Goal: Register for event/course

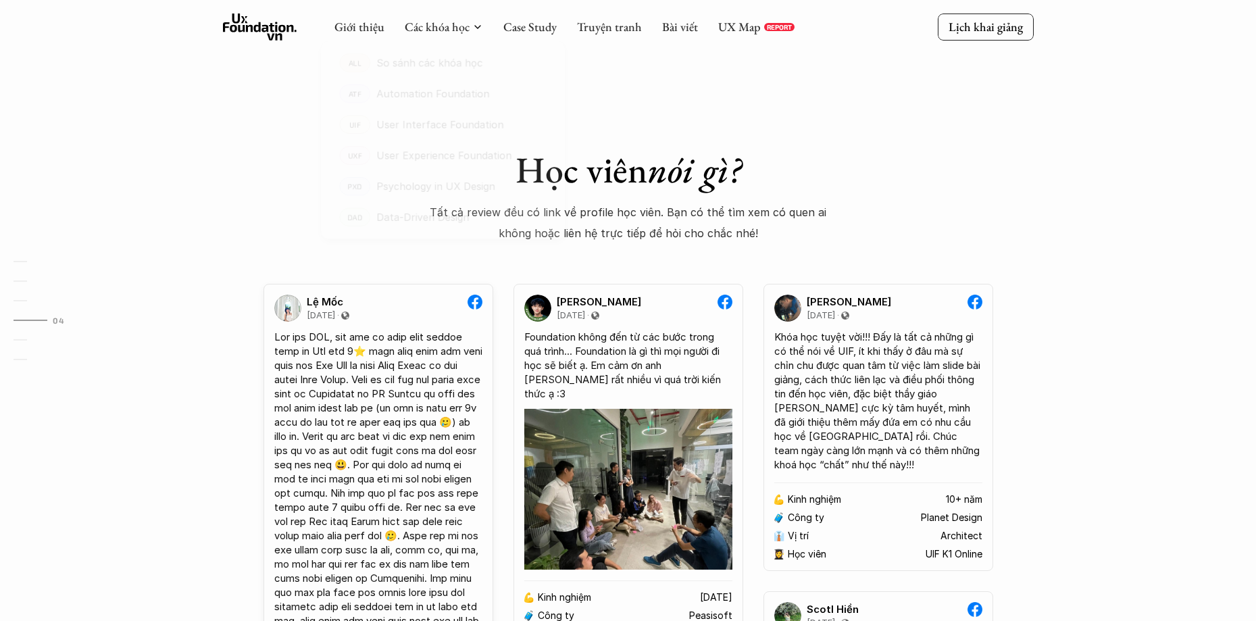
scroll to position [2364, 0]
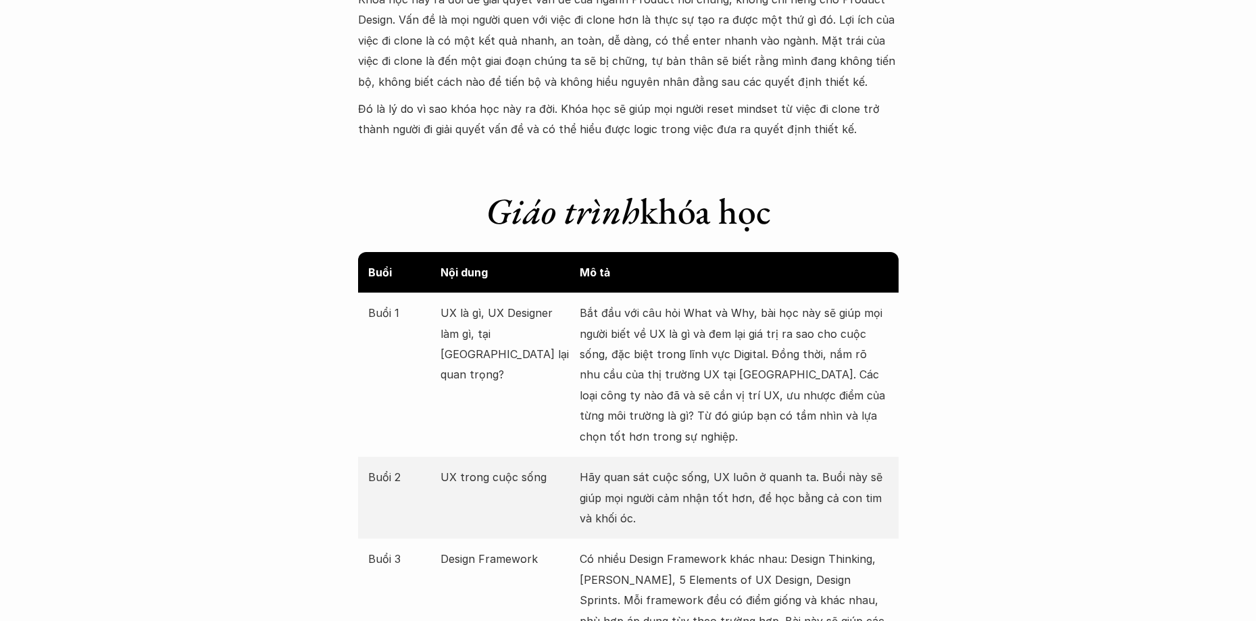
scroll to position [1385, 0]
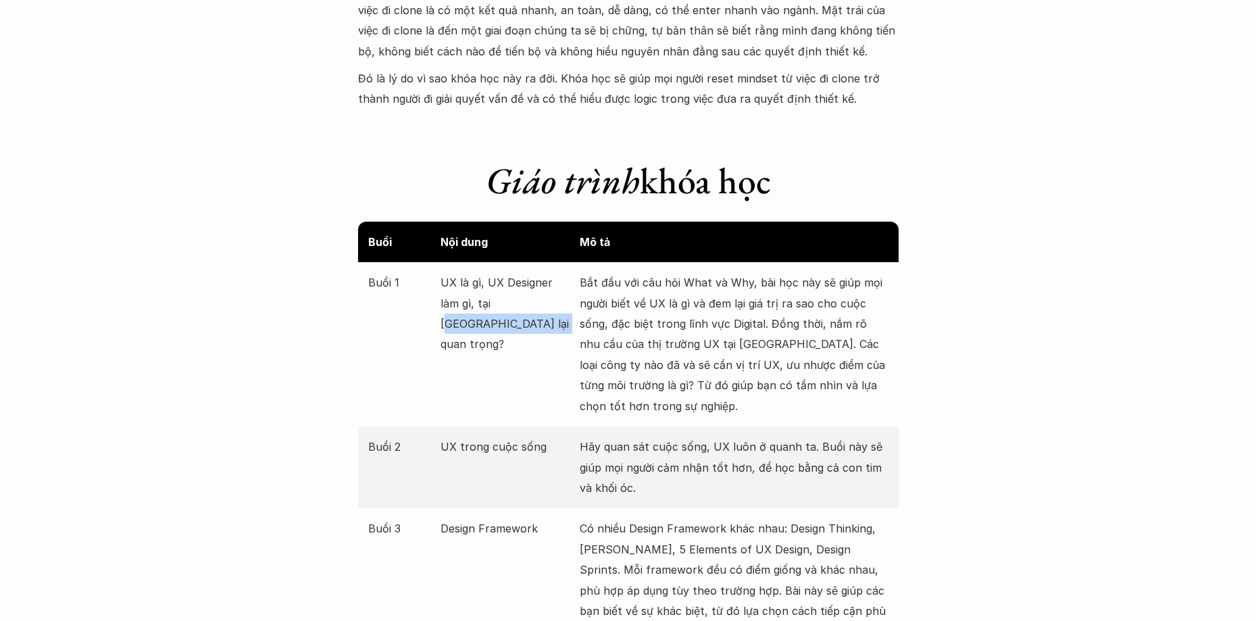
drag, startPoint x: 477, startPoint y: 301, endPoint x: 513, endPoint y: 318, distance: 39.9
click at [503, 317] on p "UX là gì, UX Designer làm gì, tại sao UX lại quan trọng?" at bounding box center [506, 313] width 132 height 82
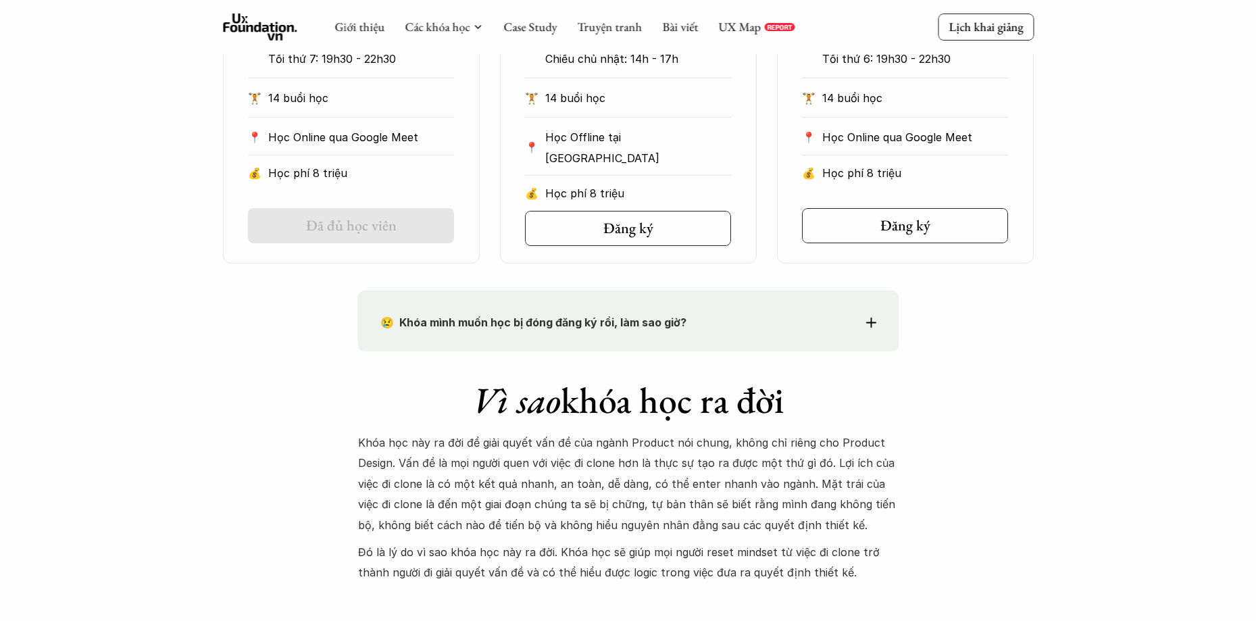
scroll to position [574, 0]
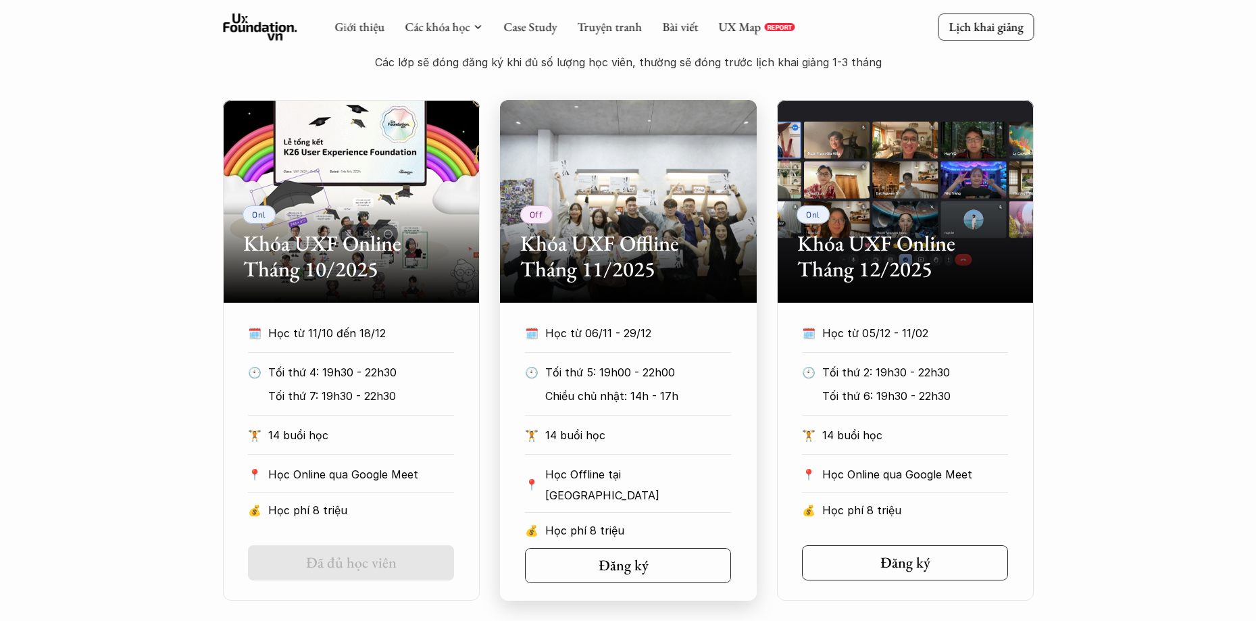
click at [644, 575] on link "Đăng ký" at bounding box center [628, 565] width 206 height 35
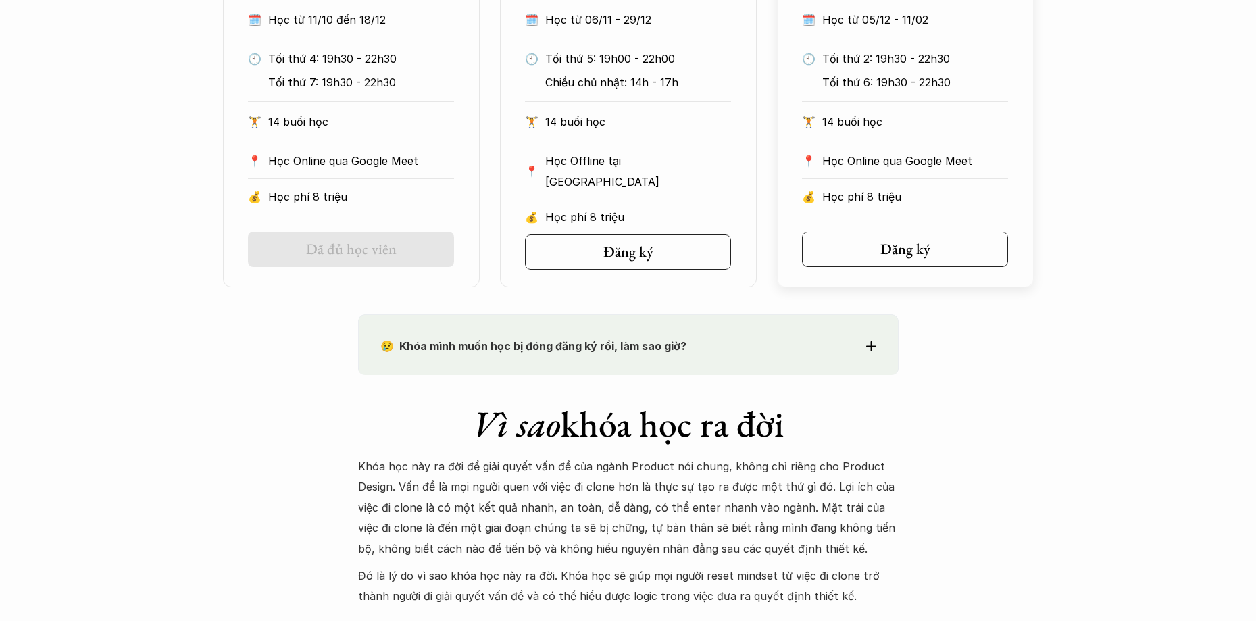
scroll to position [642, 0]
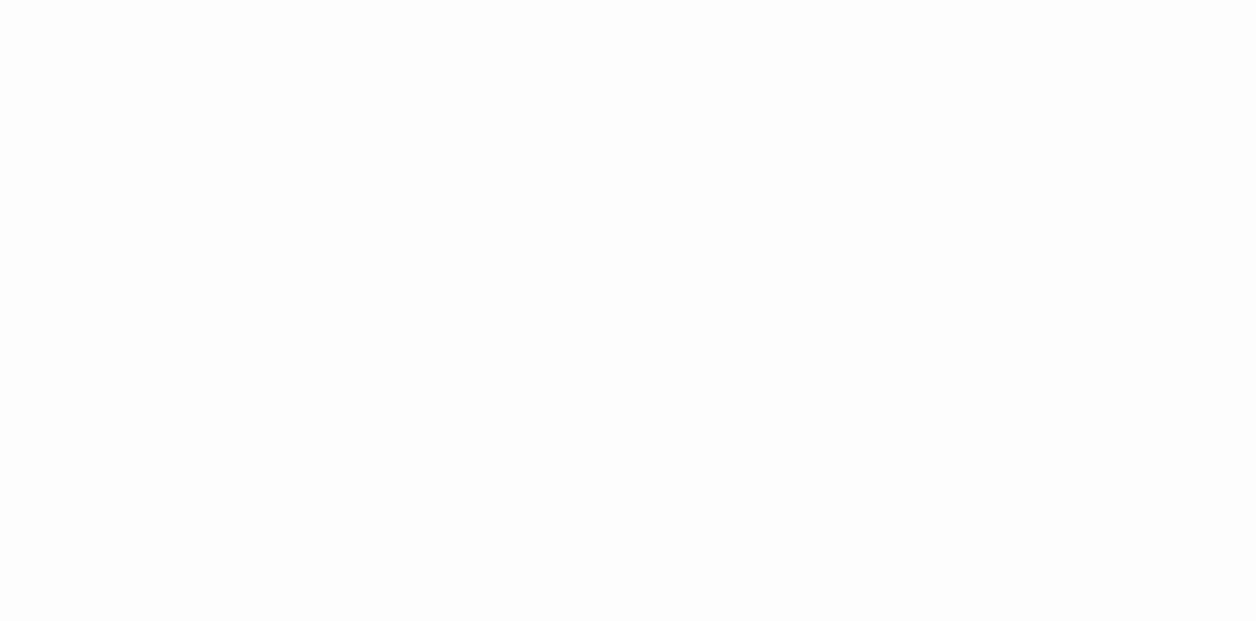
scroll to position [540, 0]
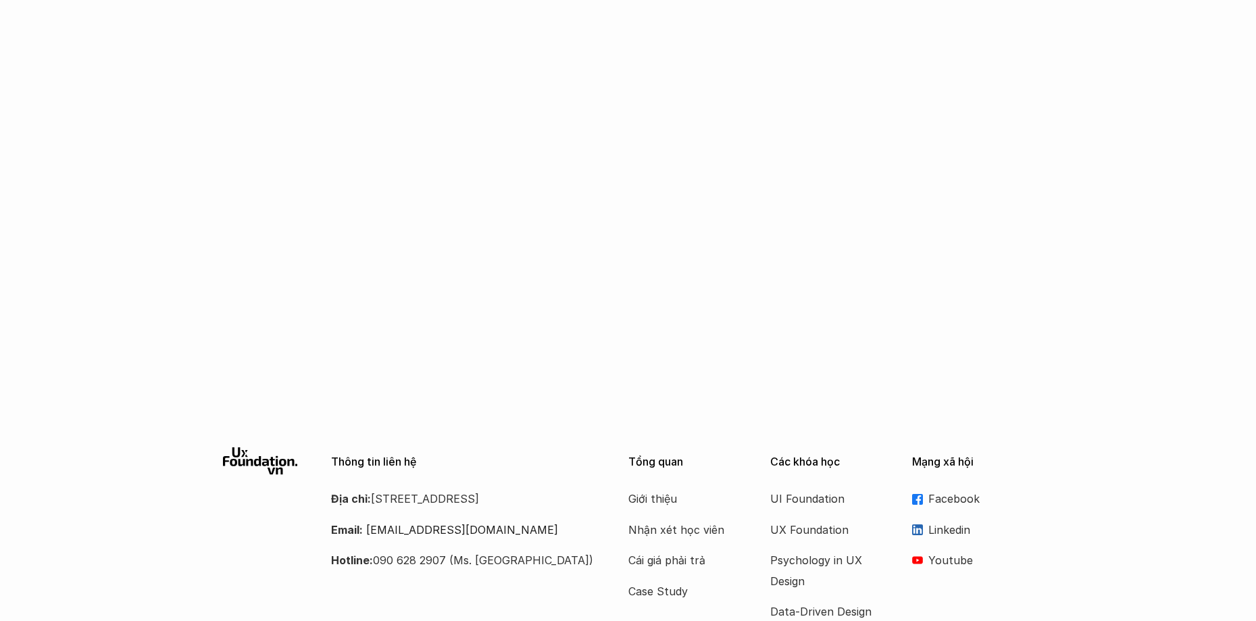
scroll to position [561, 0]
